Goal: Transaction & Acquisition: Purchase product/service

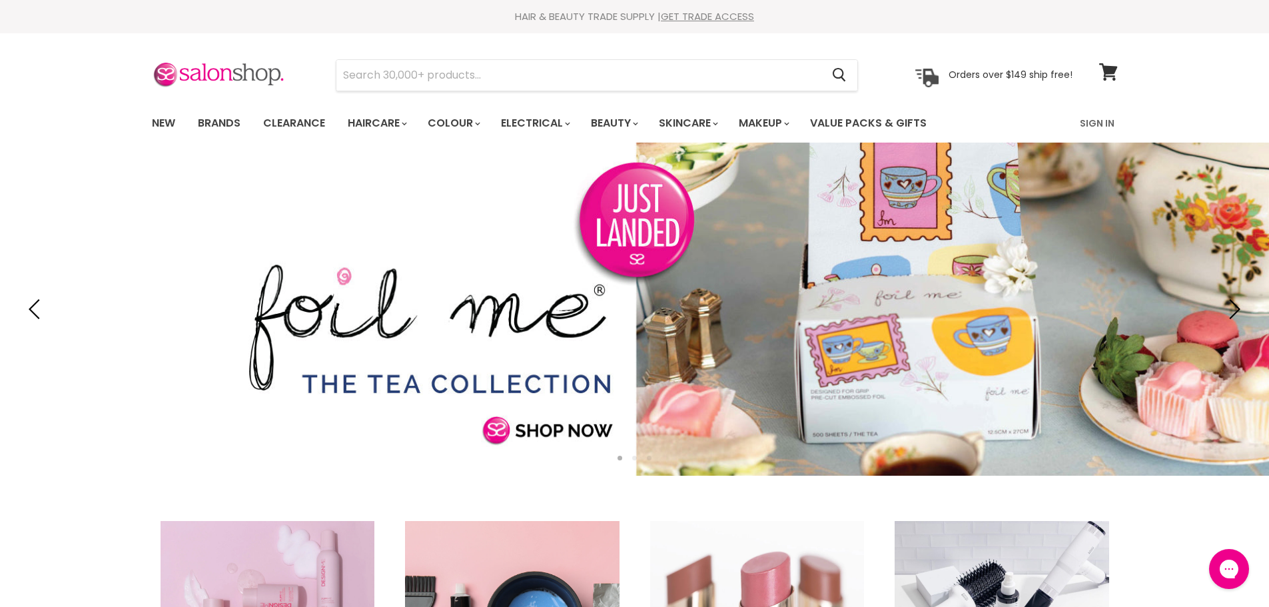
type input "Hairfx flat/long clear perm rubbers"
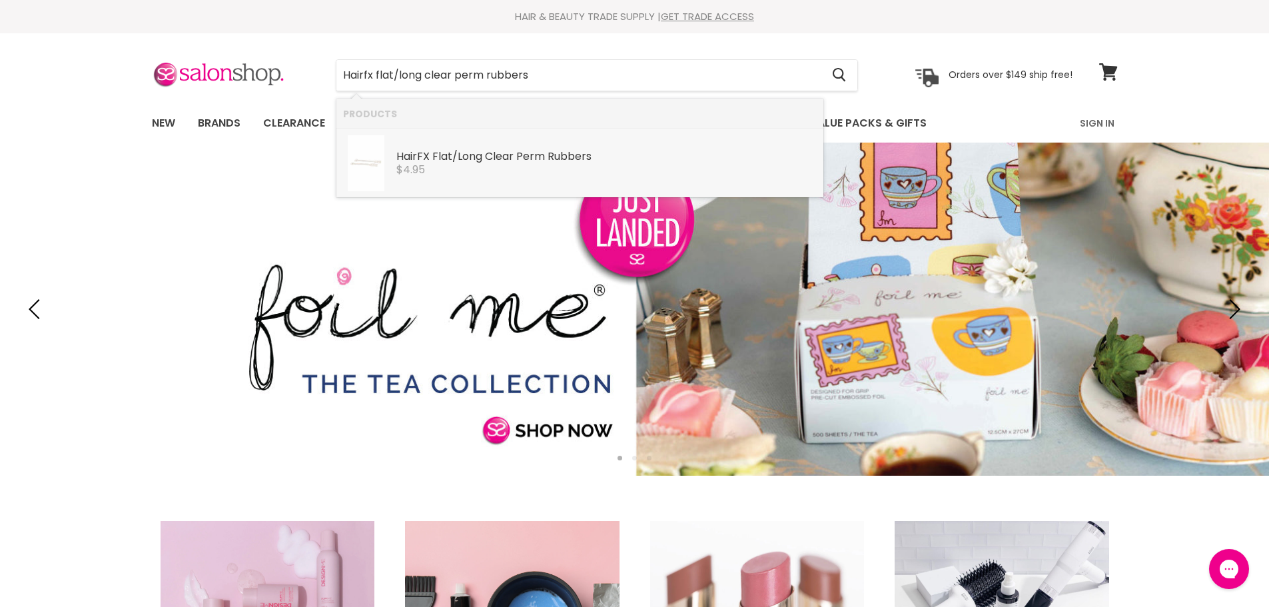
click at [458, 163] on b "Flat/Long" at bounding box center [457, 156] width 50 height 15
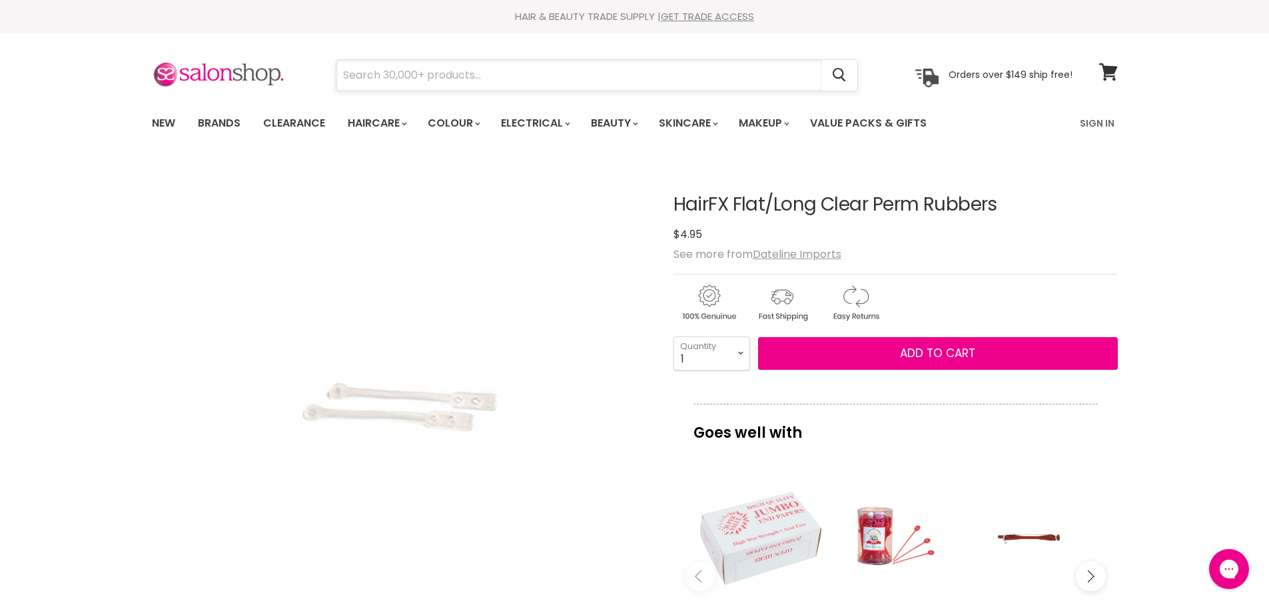
click at [411, 75] on input "Search" at bounding box center [579, 75] width 486 height 31
paste input "blue celcon 401 tapered styling comb"
type input "blue celcon 401 tapered styling comb"
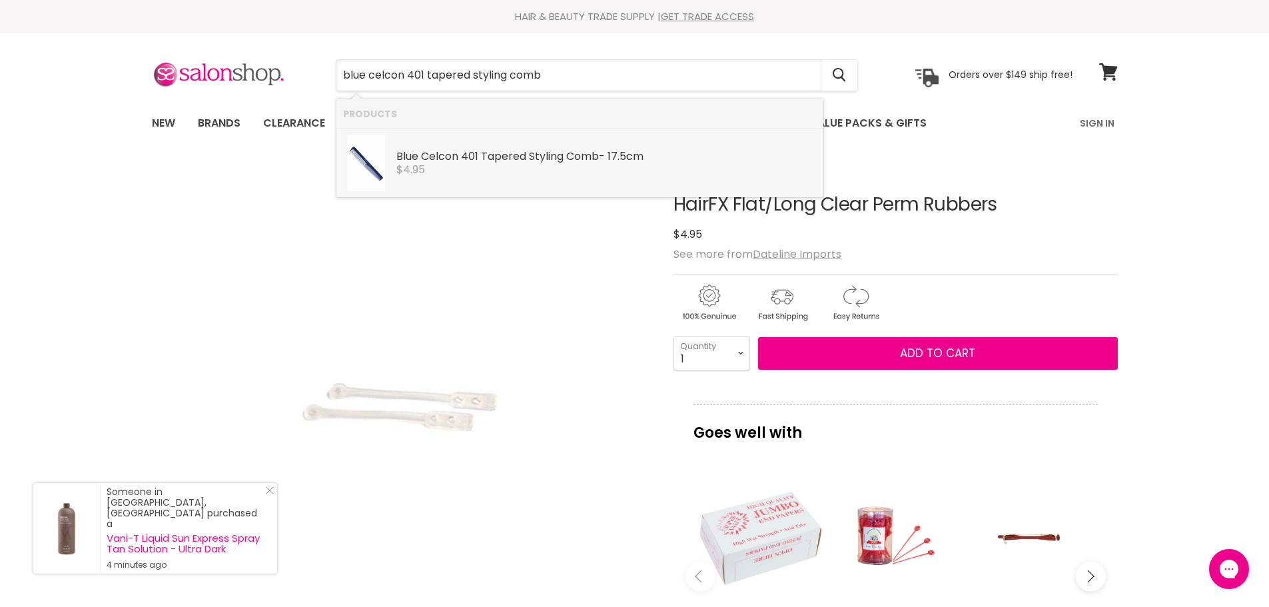
click at [451, 176] on link "Blue Celcon 401 Tapered Styling Comb - 17.5cm Dateline Imports $4.95" at bounding box center [580, 163] width 474 height 56
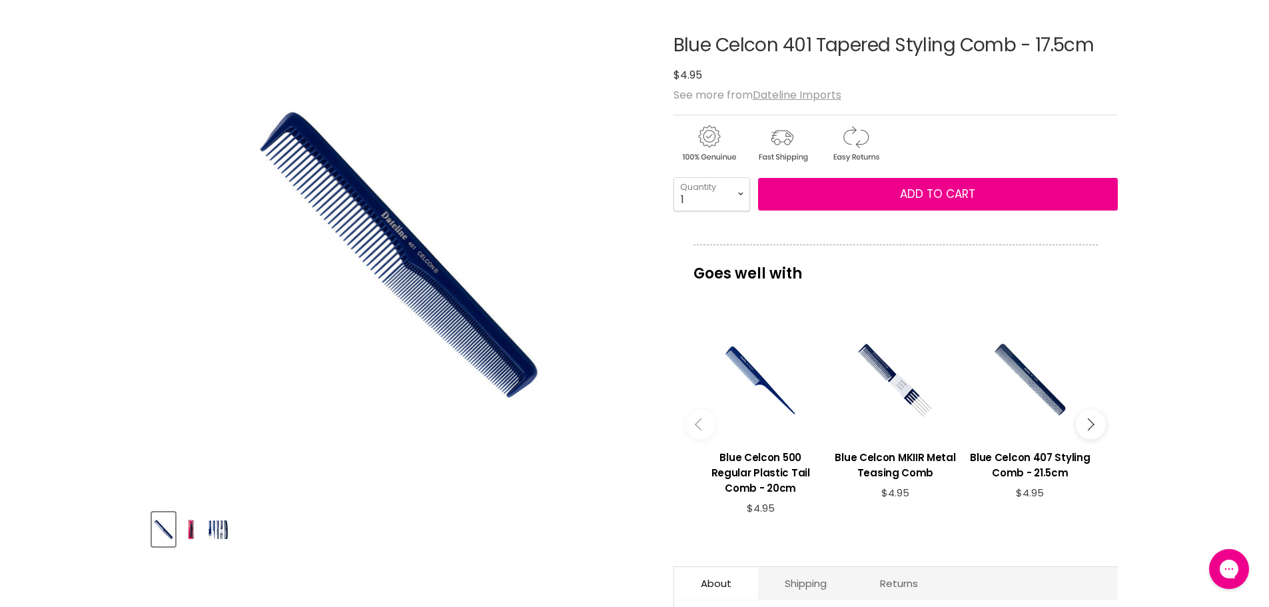
scroll to position [333, 0]
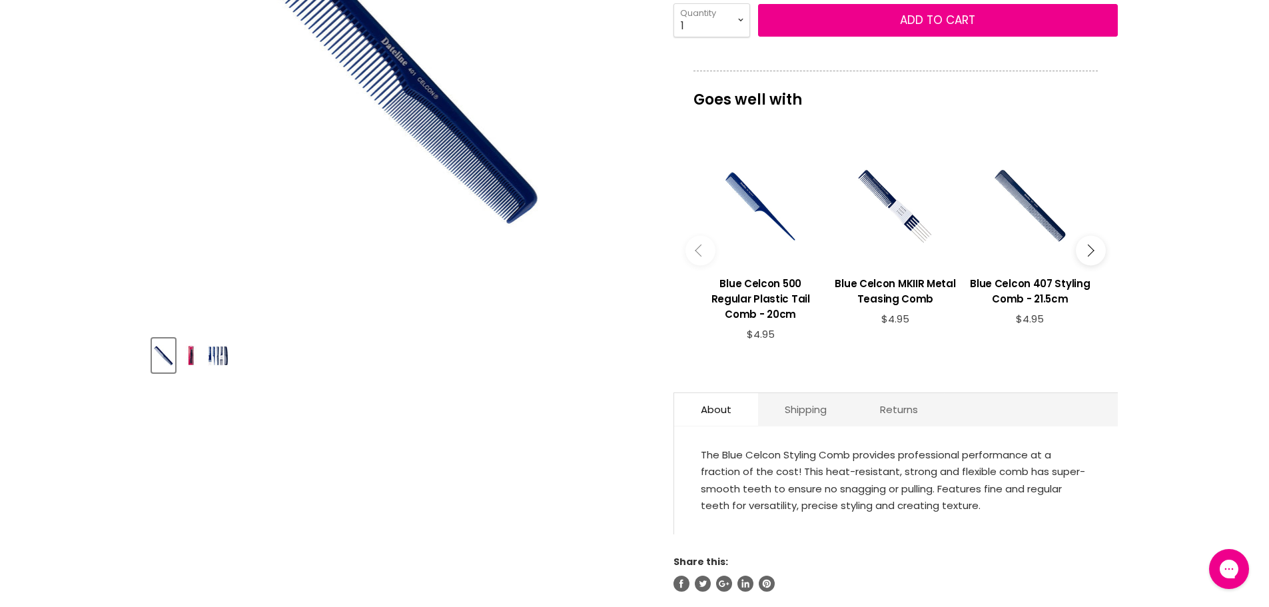
click at [190, 357] on img "Product thumbnails" at bounding box center [190, 355] width 21 height 31
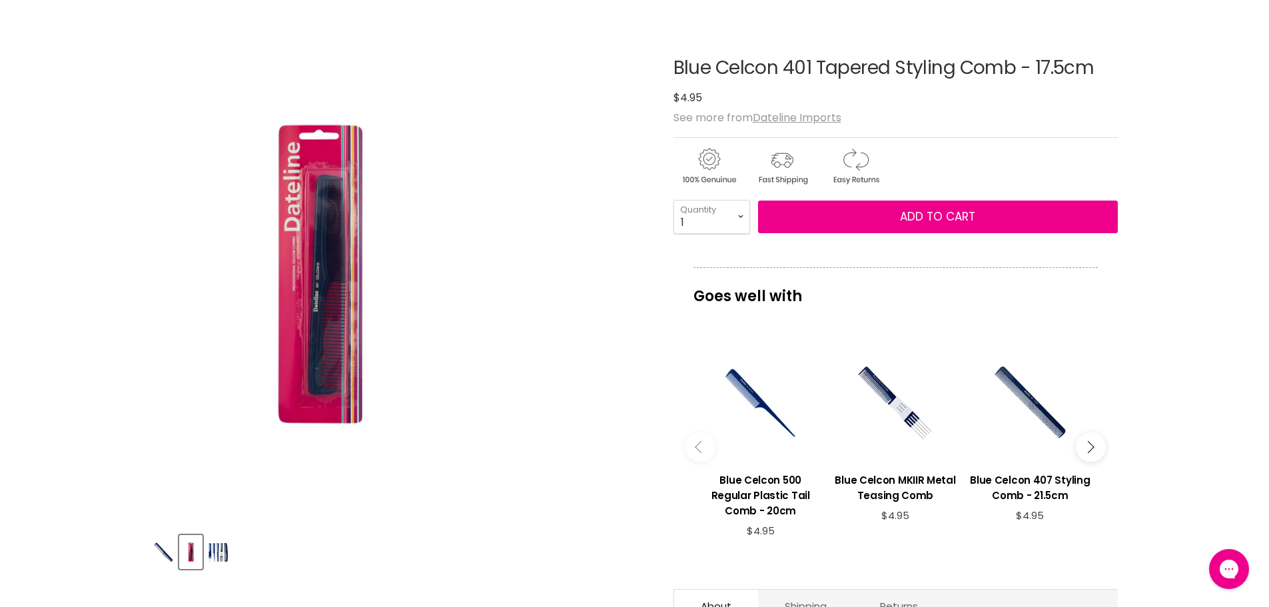
scroll to position [133, 0]
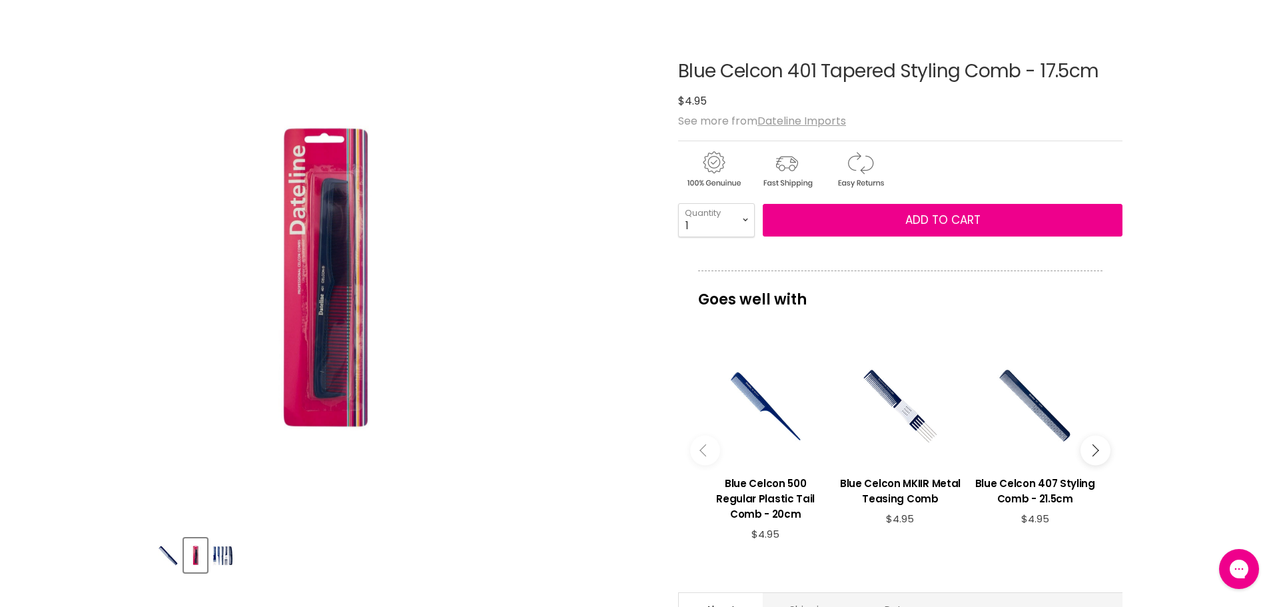
click at [586, 123] on div "Click or scroll to zoom Tap or pinch to zoom" at bounding box center [406, 277] width 498 height 498
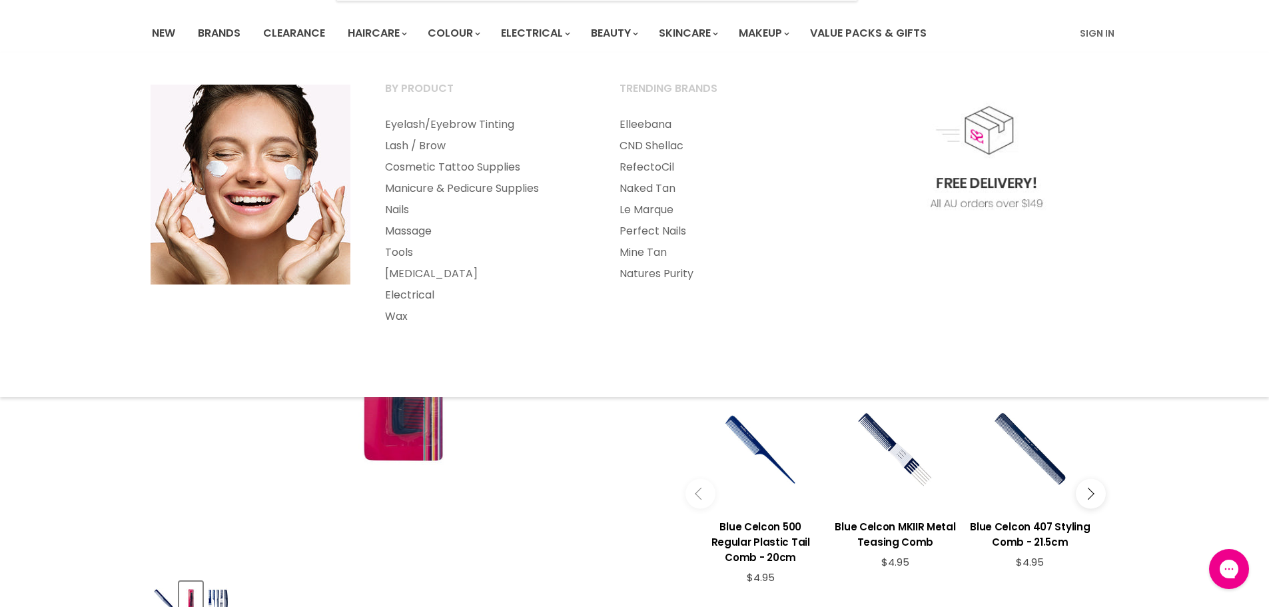
scroll to position [67, 0]
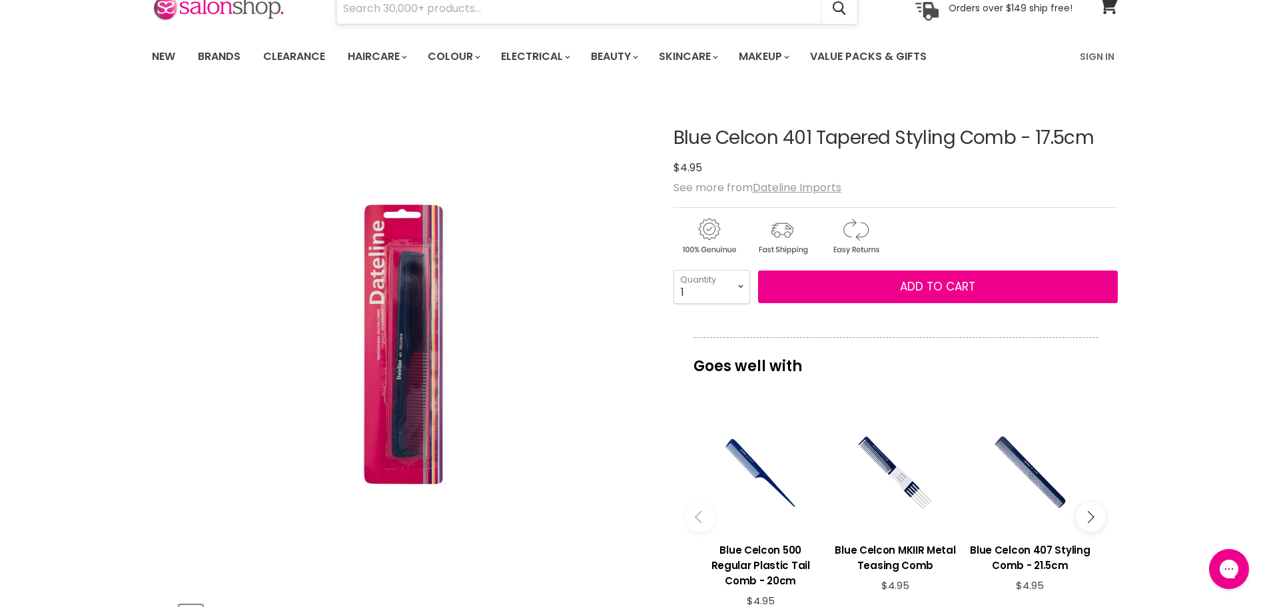
click at [406, 12] on input "Search" at bounding box center [579, 8] width 486 height 31
paste input "Caron dair strip wax"
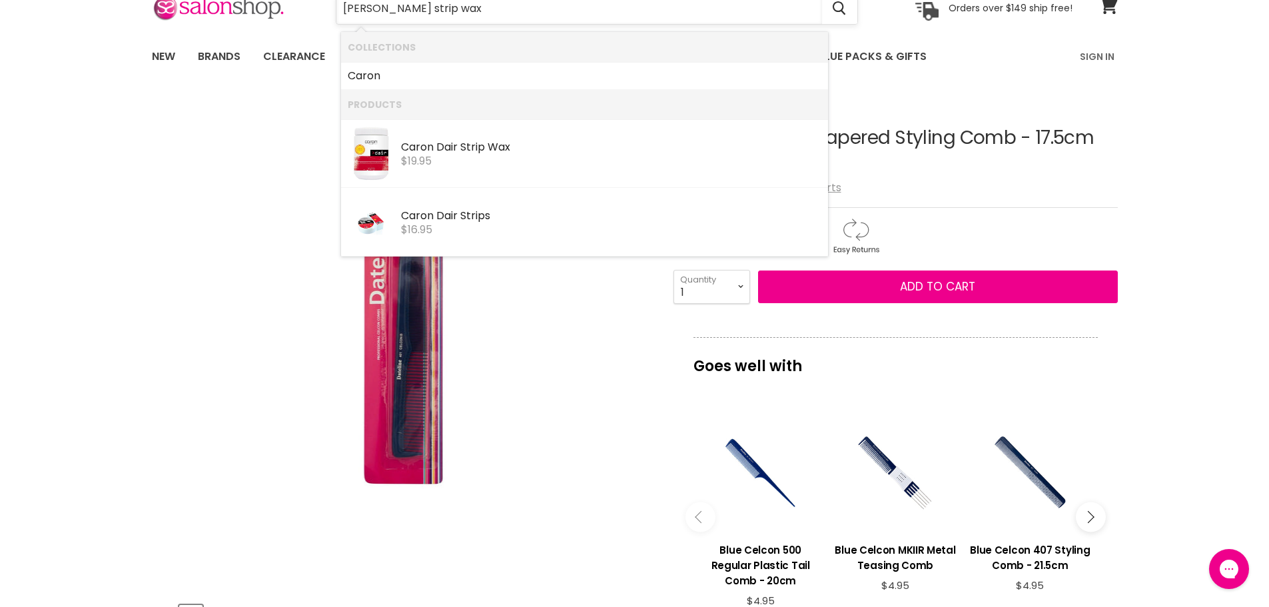
type input "Caron dair strip wax"
